Goal: Find specific page/section: Find specific page/section

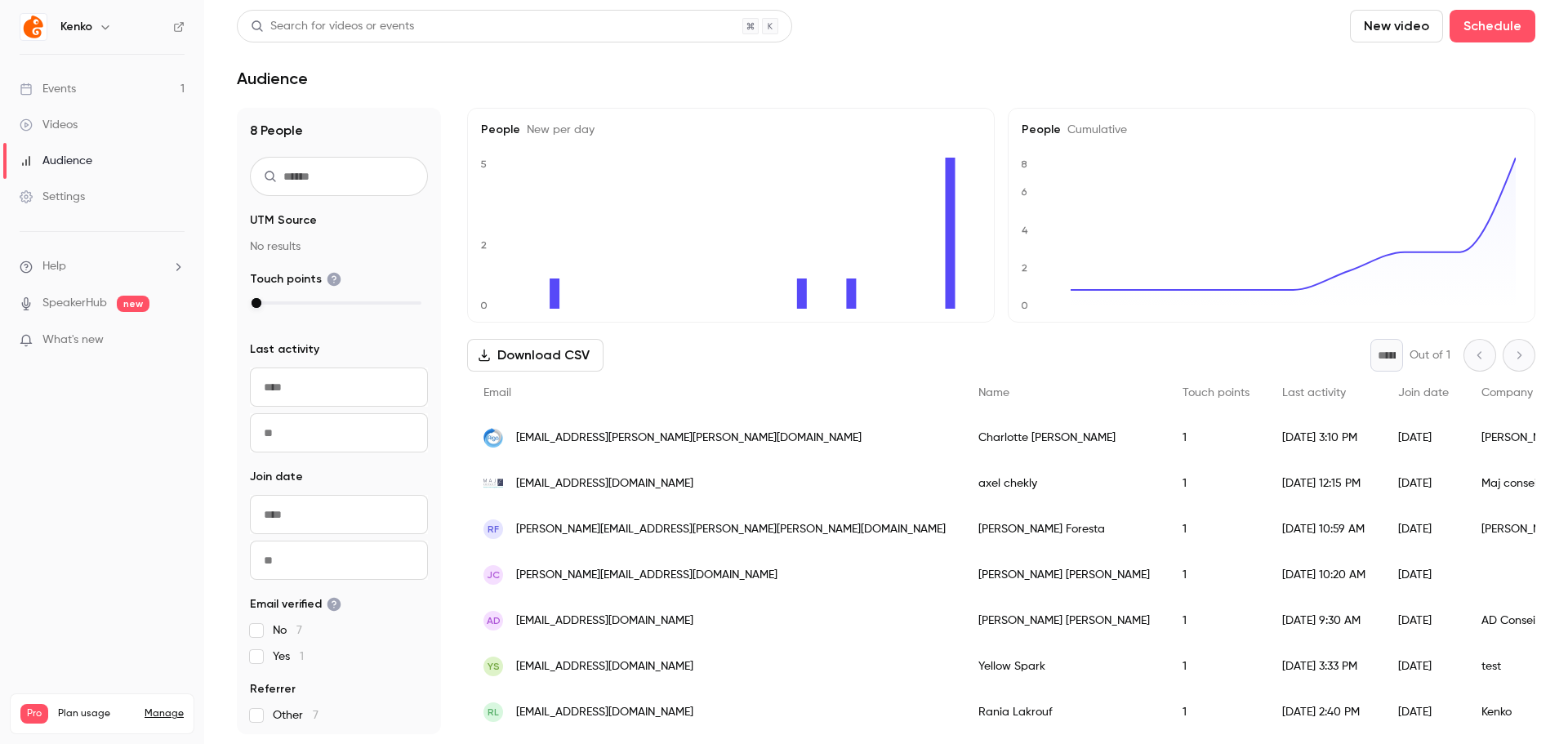
click at [906, 50] on header "Search for videos or events New video Schedule Audience" at bounding box center [886, 49] width 1299 height 79
click at [648, 98] on main "Search for videos or events New video Schedule Audience 8 People UTM Source No …" at bounding box center [886, 372] width 1364 height 744
